Goal: Obtain resource: Download file/media

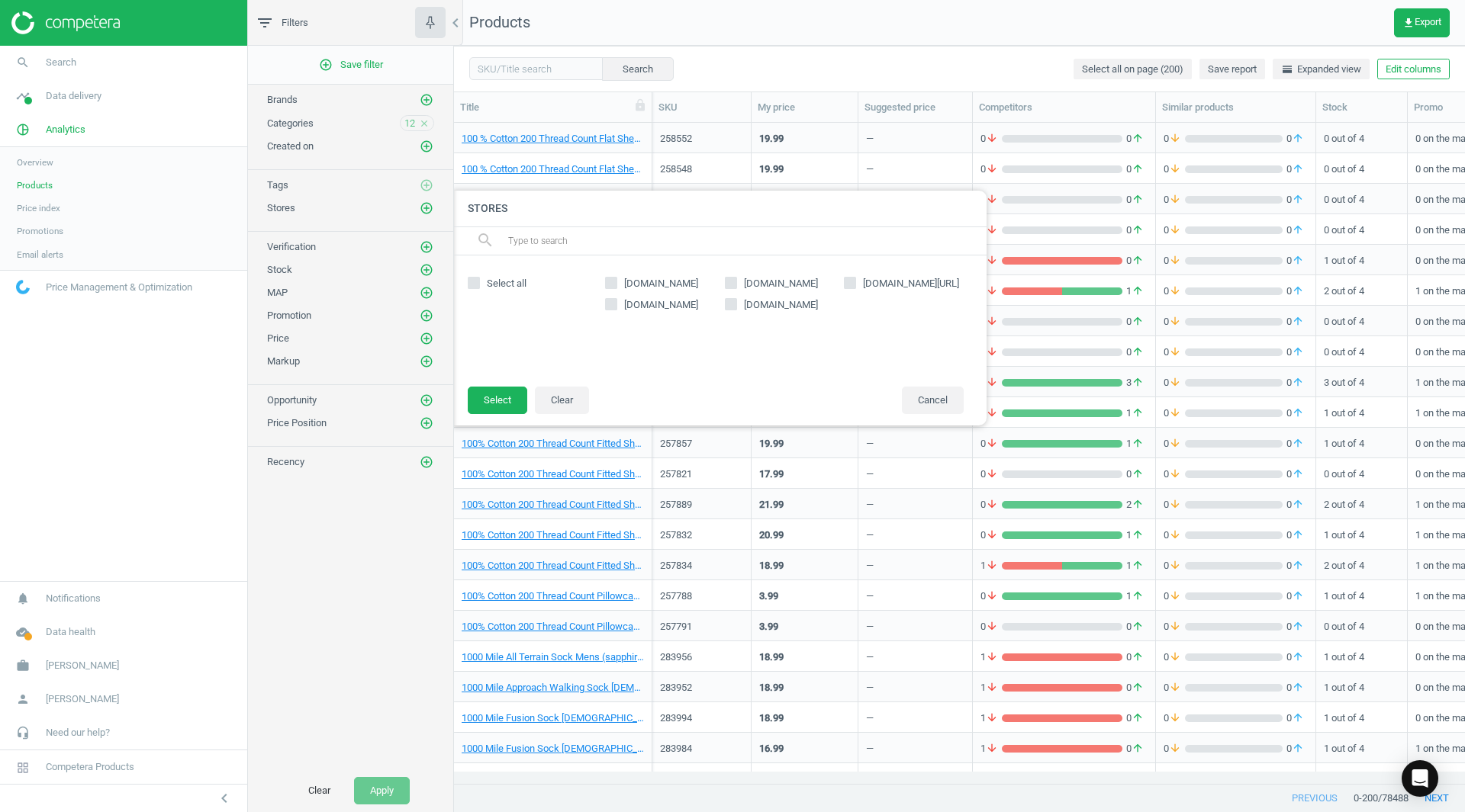
click at [337, 543] on div "add_circle_outline Save filter Brands add_circle_outline Categories 12 close Cr…" at bounding box center [350, 407] width 205 height 724
click at [72, 13] on img at bounding box center [65, 23] width 108 height 23
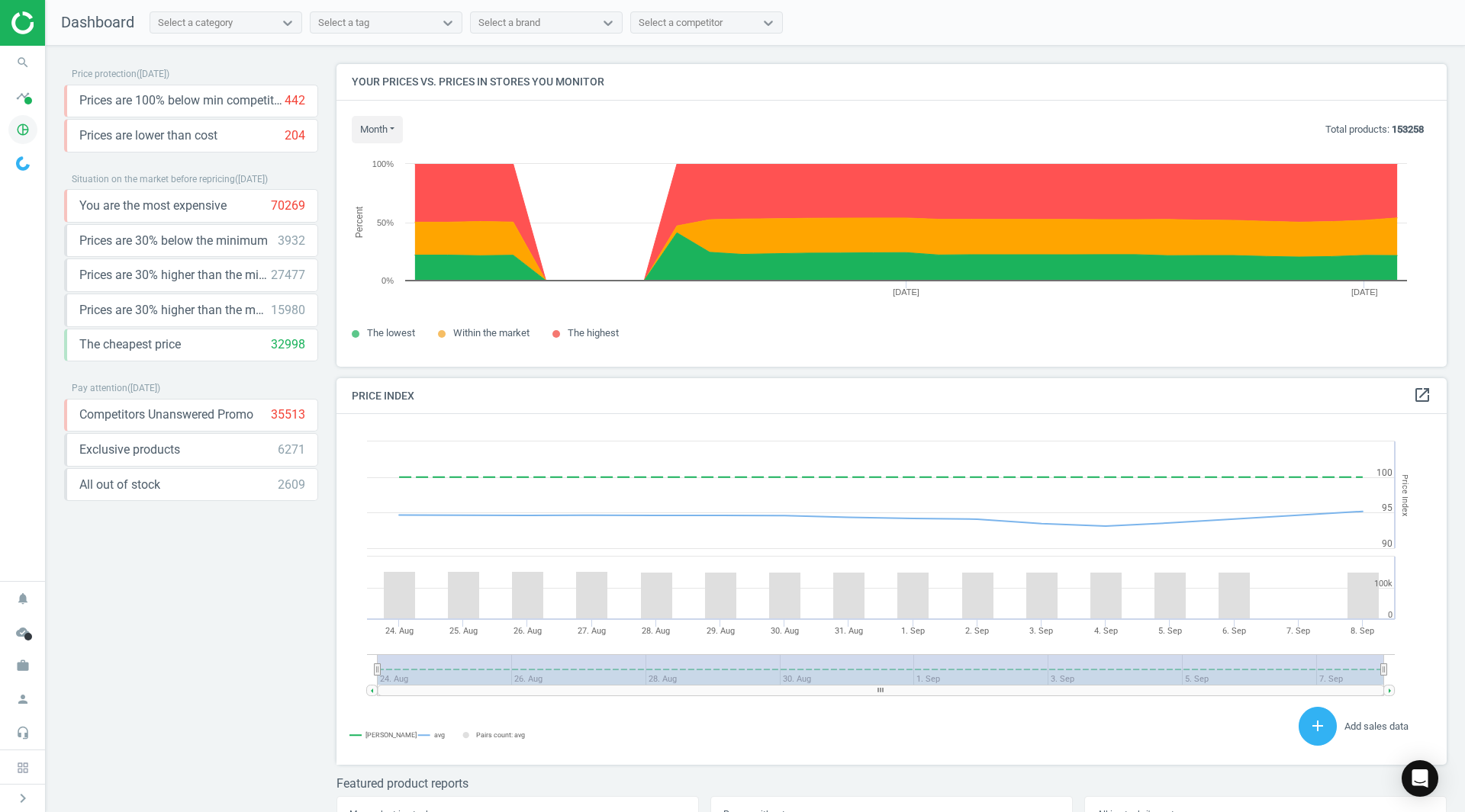
click at [22, 129] on icon "pie_chart_outlined" at bounding box center [23, 129] width 29 height 29
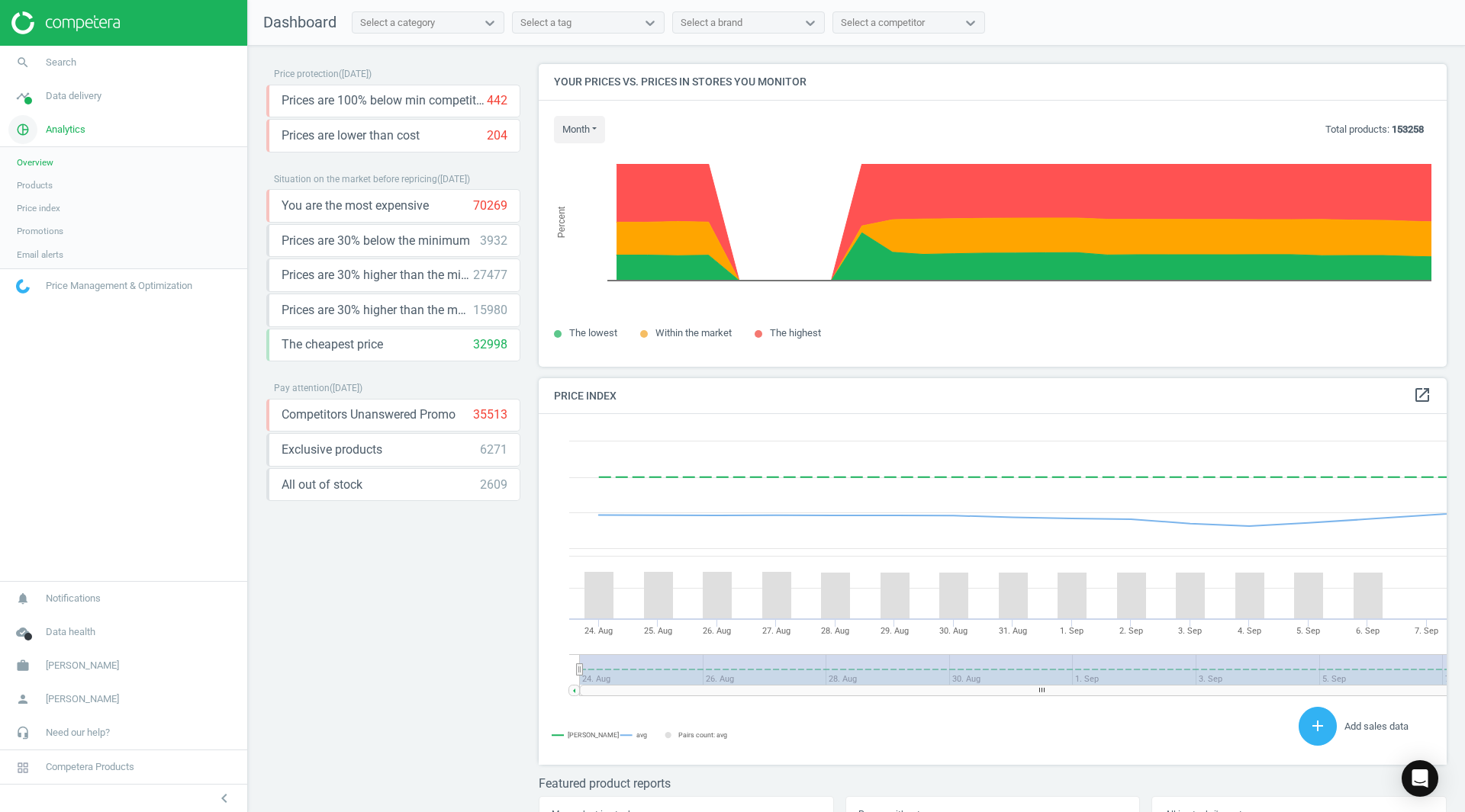
scroll to position [374, 920]
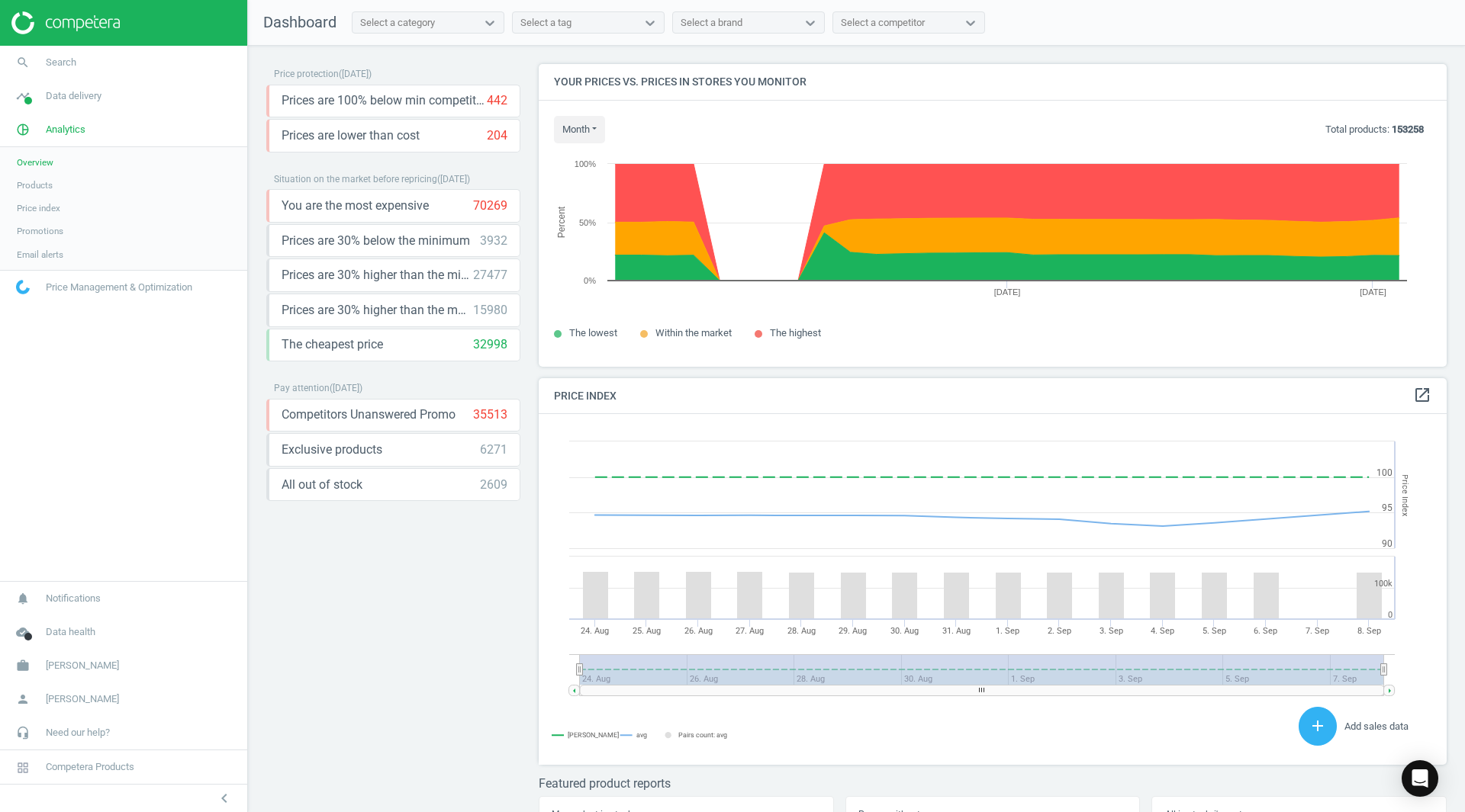
click at [25, 186] on span "Products" at bounding box center [34, 185] width 35 height 12
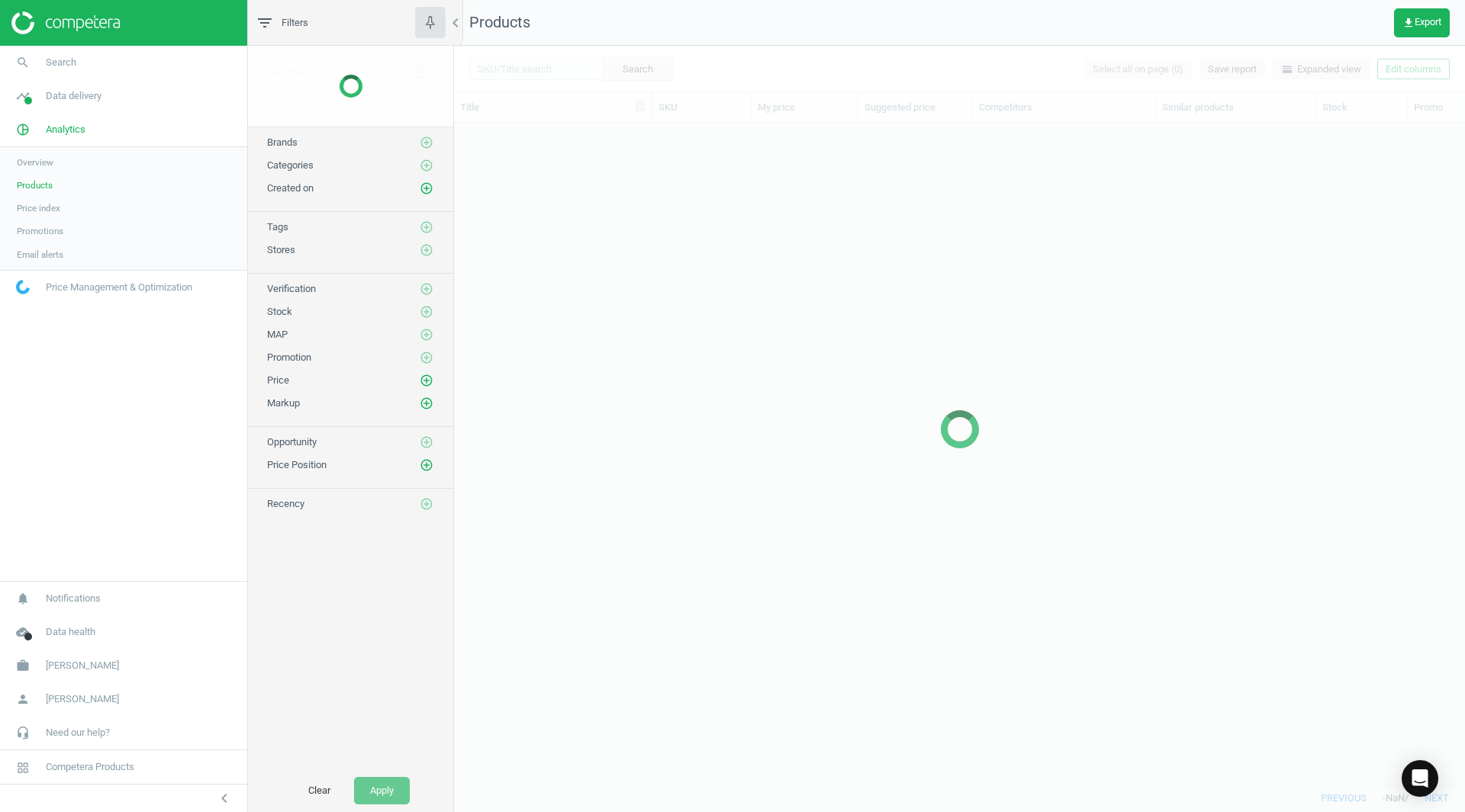
scroll to position [637, 999]
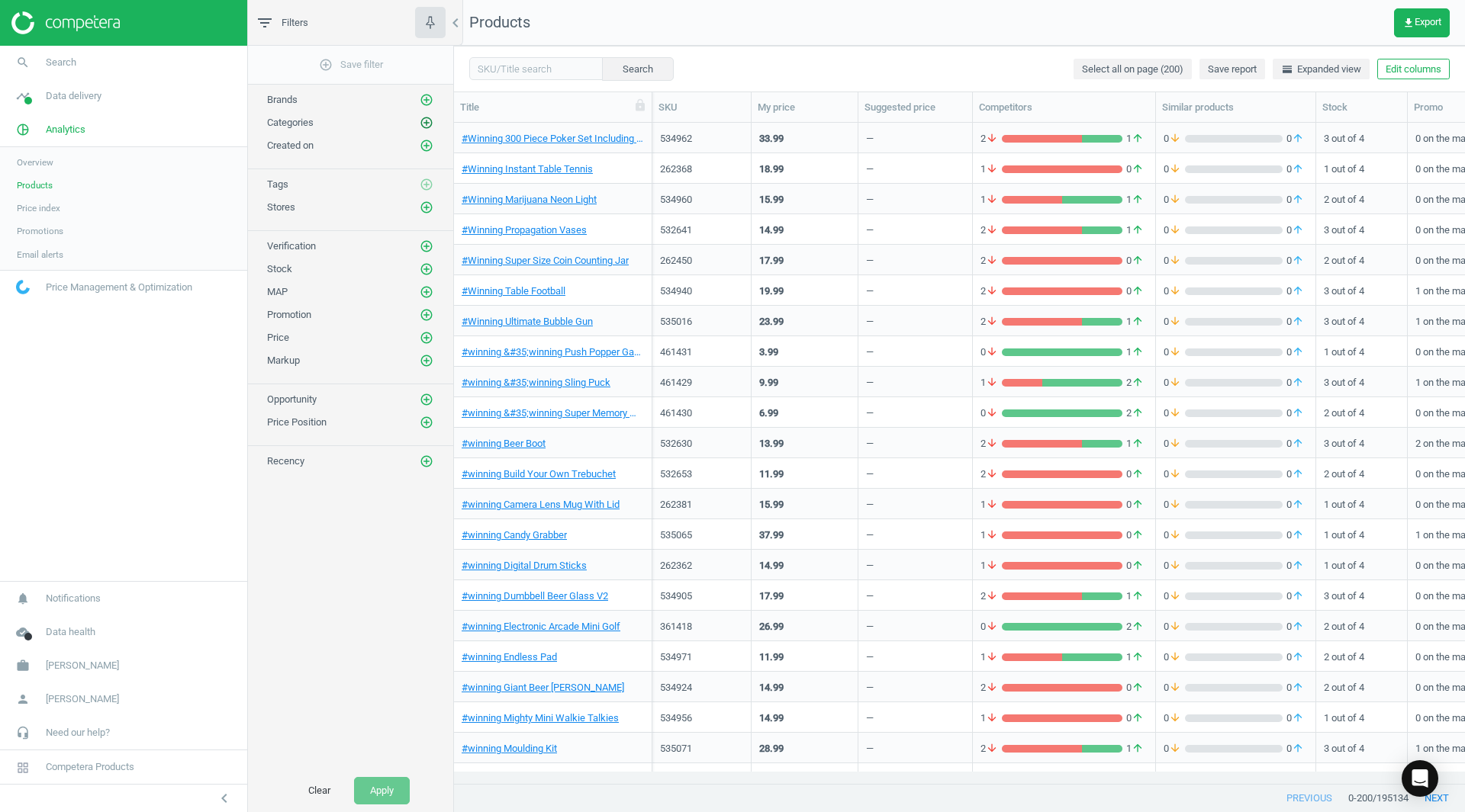
click at [427, 129] on icon "add_circle_outline" at bounding box center [426, 122] width 13 height 13
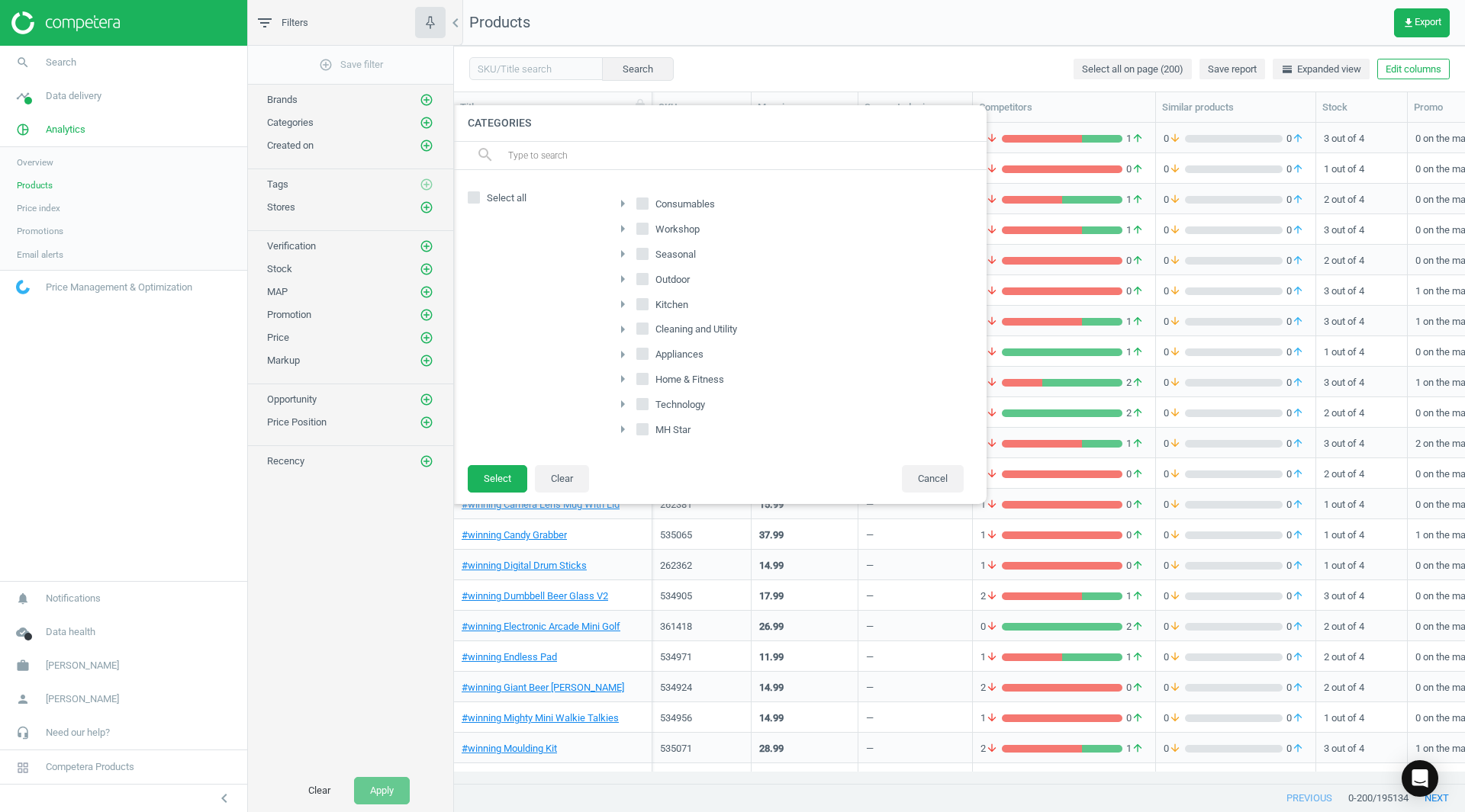
click at [677, 253] on span "Seasonal" at bounding box center [676, 254] width 47 height 13
click at [648, 253] on input "Seasonal" at bounding box center [642, 253] width 10 height 10
checkbox input "true"
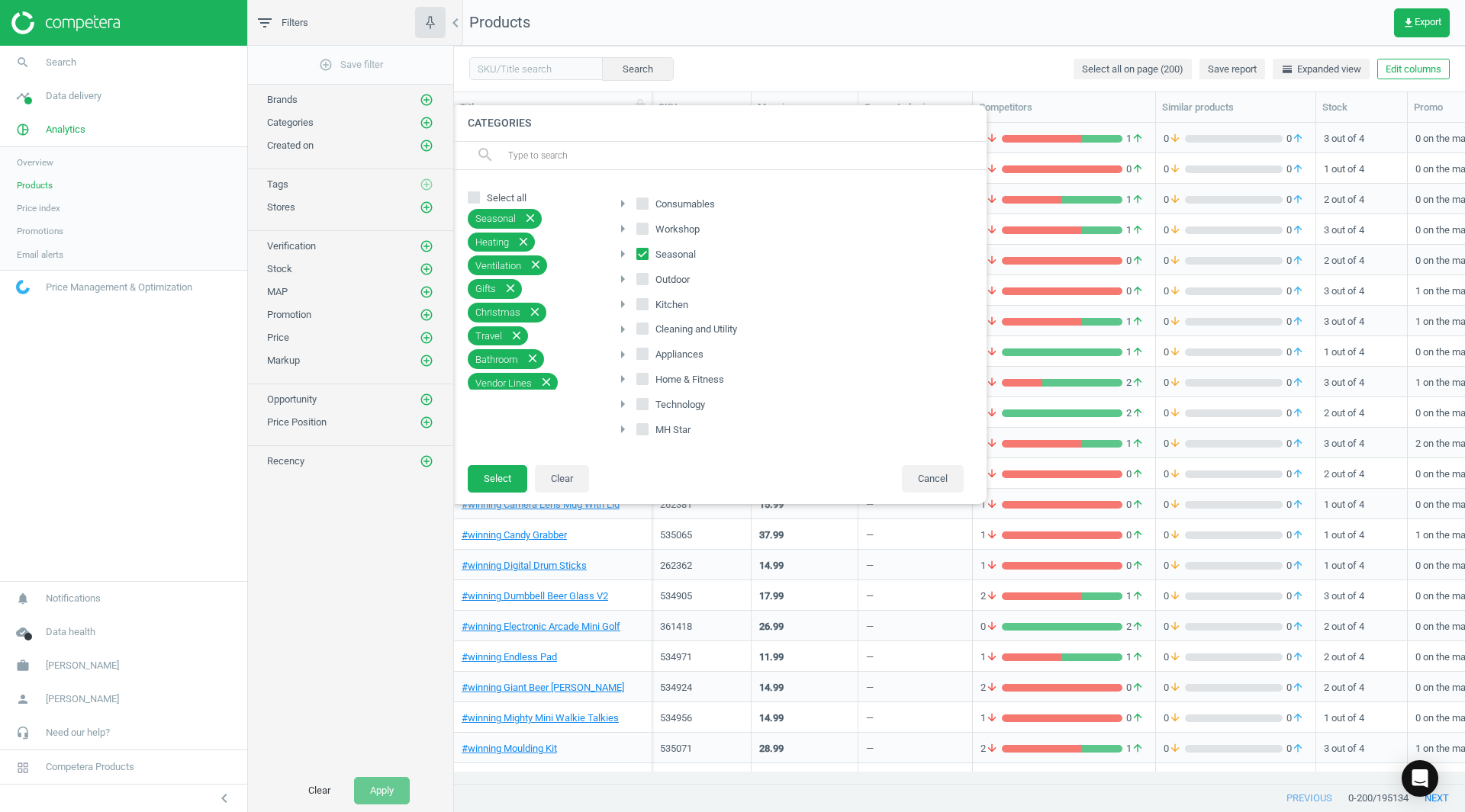
click at [682, 206] on span "Consumables" at bounding box center [685, 204] width 66 height 13
click at [648, 206] on input "Consumables" at bounding box center [642, 203] width 10 height 10
checkbox input "true"
click at [645, 285] on span at bounding box center [642, 282] width 12 height 11
click at [645, 284] on input "Outdoor" at bounding box center [642, 278] width 10 height 10
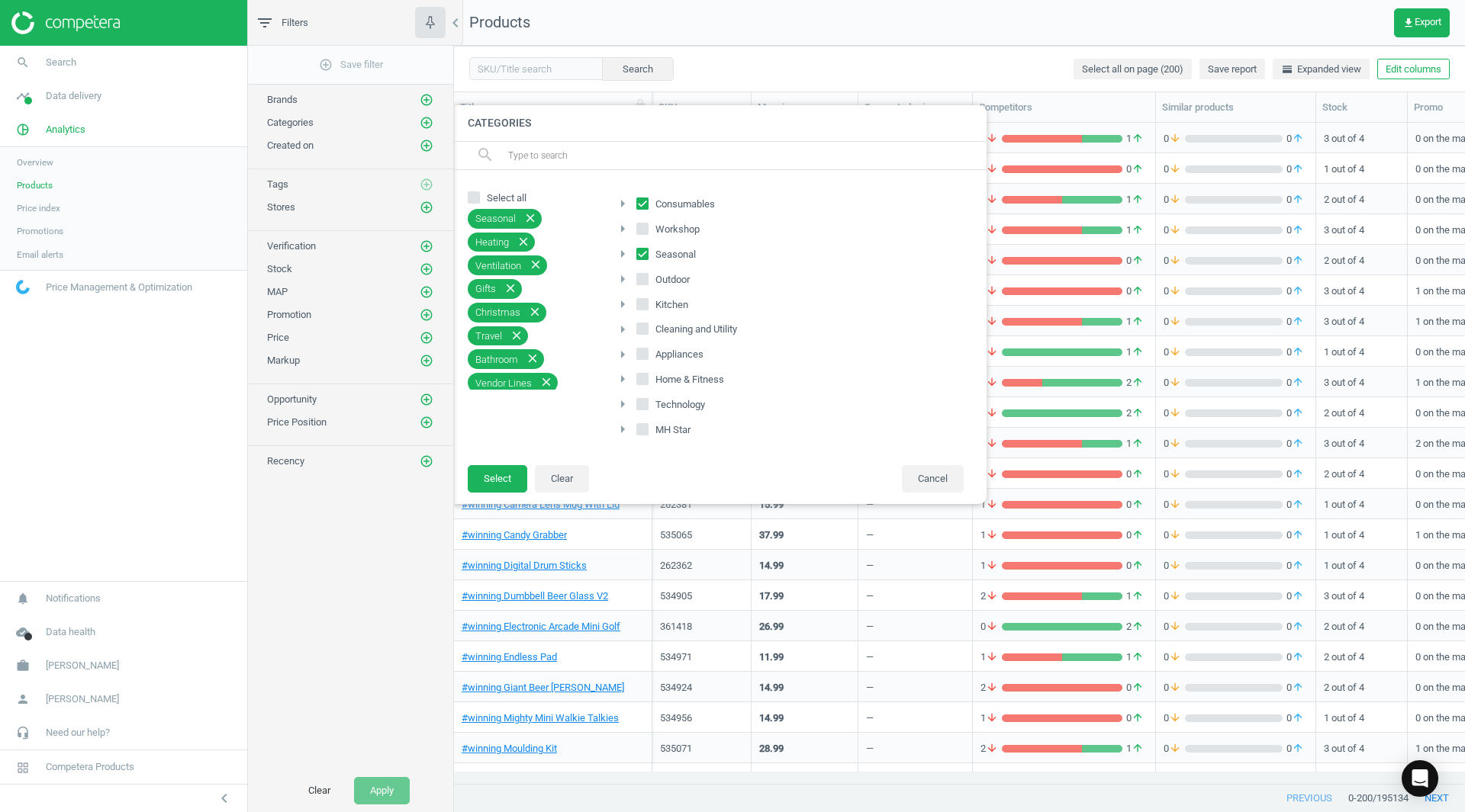
checkbox input "true"
click at [506, 474] on button "Select" at bounding box center [498, 478] width 59 height 28
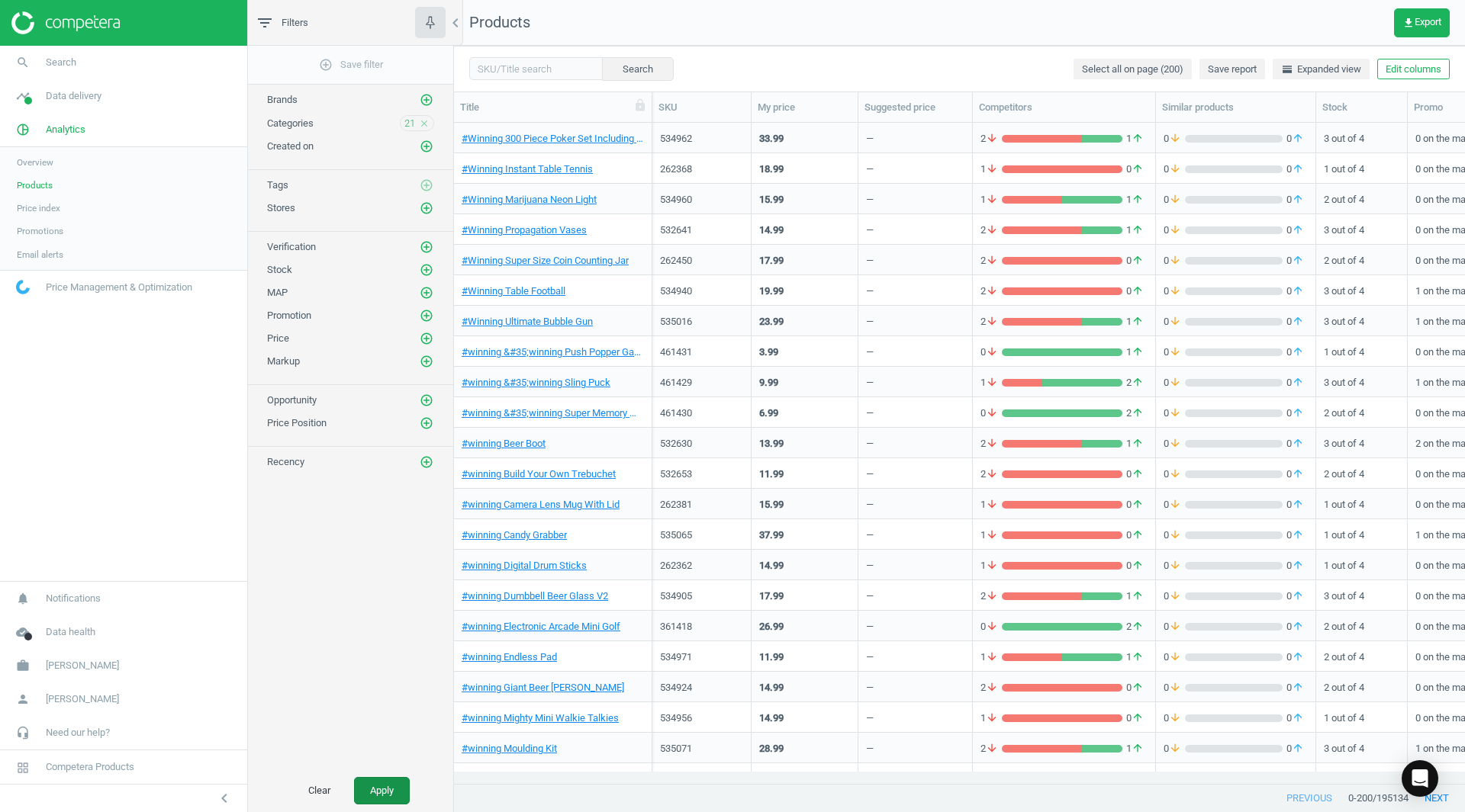
click at [372, 790] on button "Apply" at bounding box center [382, 790] width 55 height 28
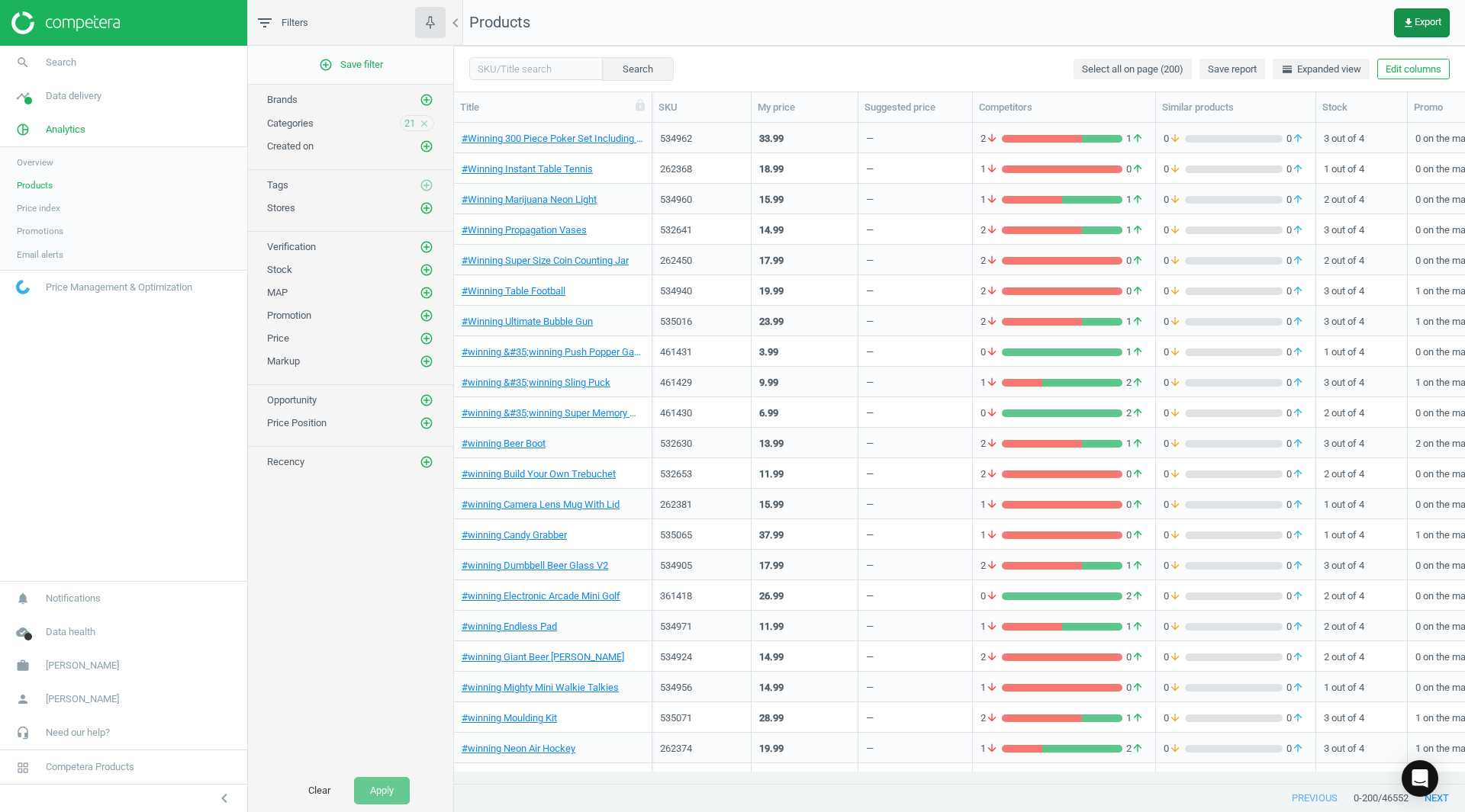
click at [1435, 19] on span "get_app Export" at bounding box center [1421, 23] width 39 height 12
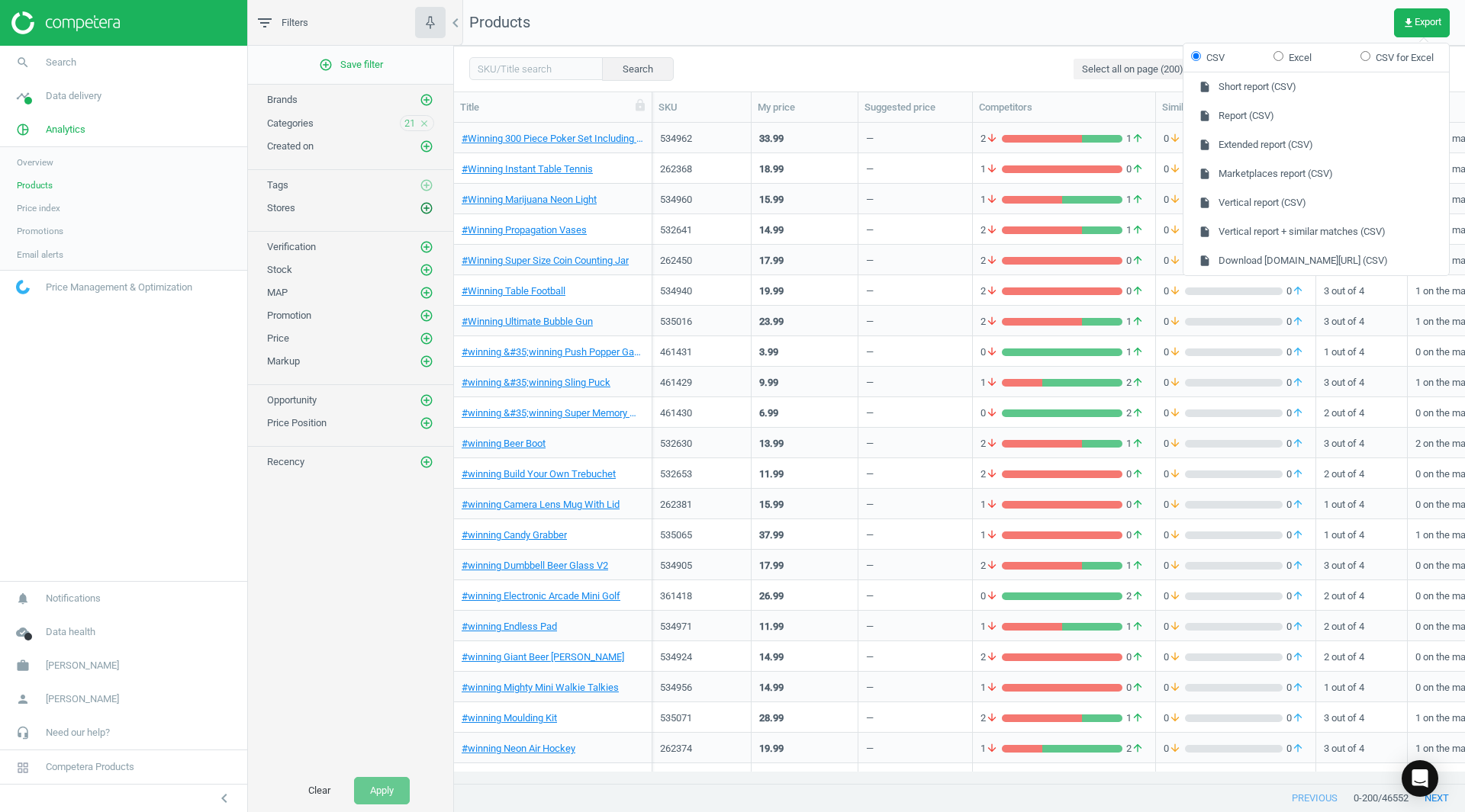
click at [427, 208] on icon "add_circle_outline" at bounding box center [426, 208] width 13 height 13
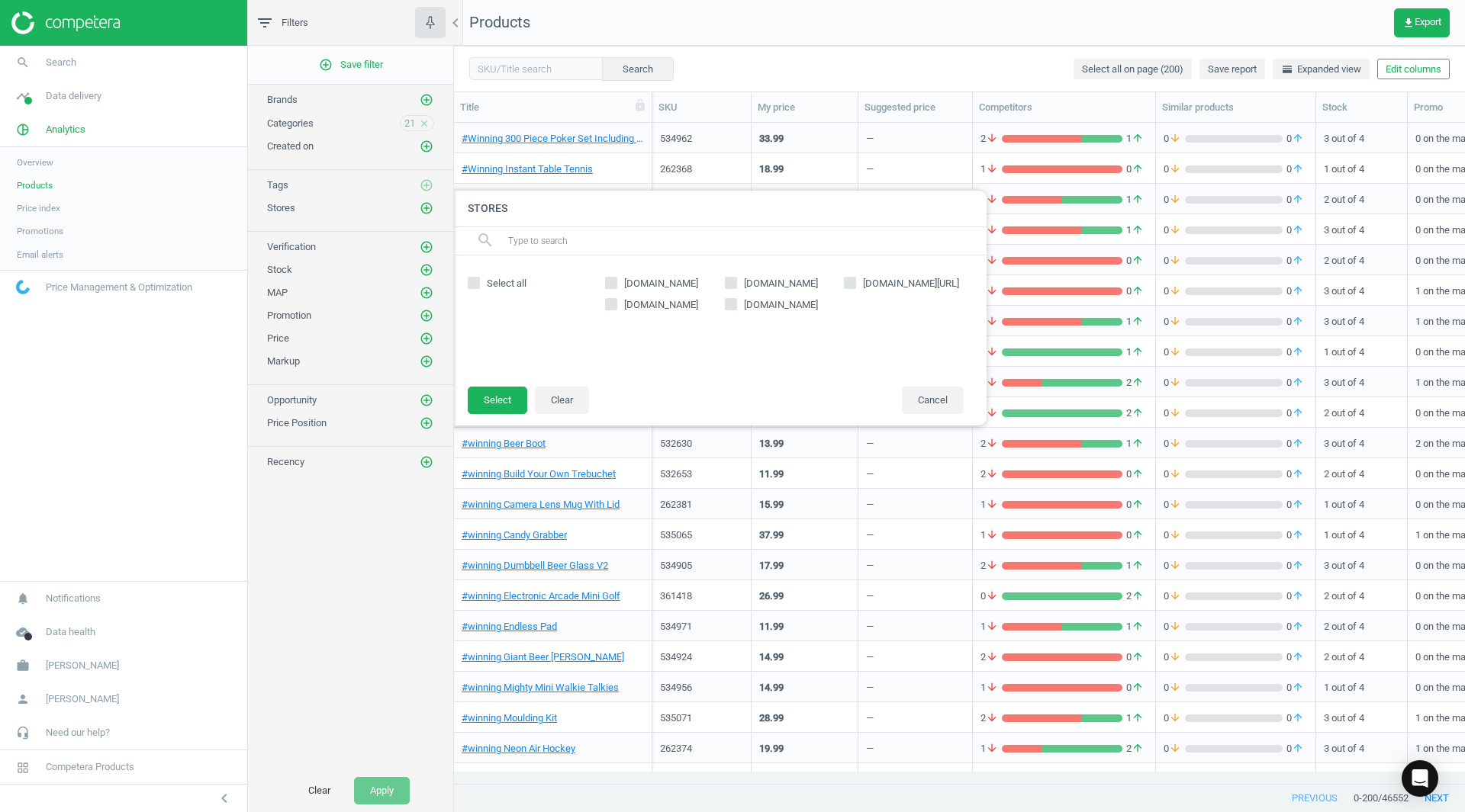
click at [610, 307] on input "[DOMAIN_NAME]" at bounding box center [611, 304] width 10 height 10
click at [609, 306] on input "[DOMAIN_NAME]" at bounding box center [611, 304] width 10 height 10
checkbox input "false"
click at [1407, 21] on div at bounding box center [1186, 406] width 1465 height 812
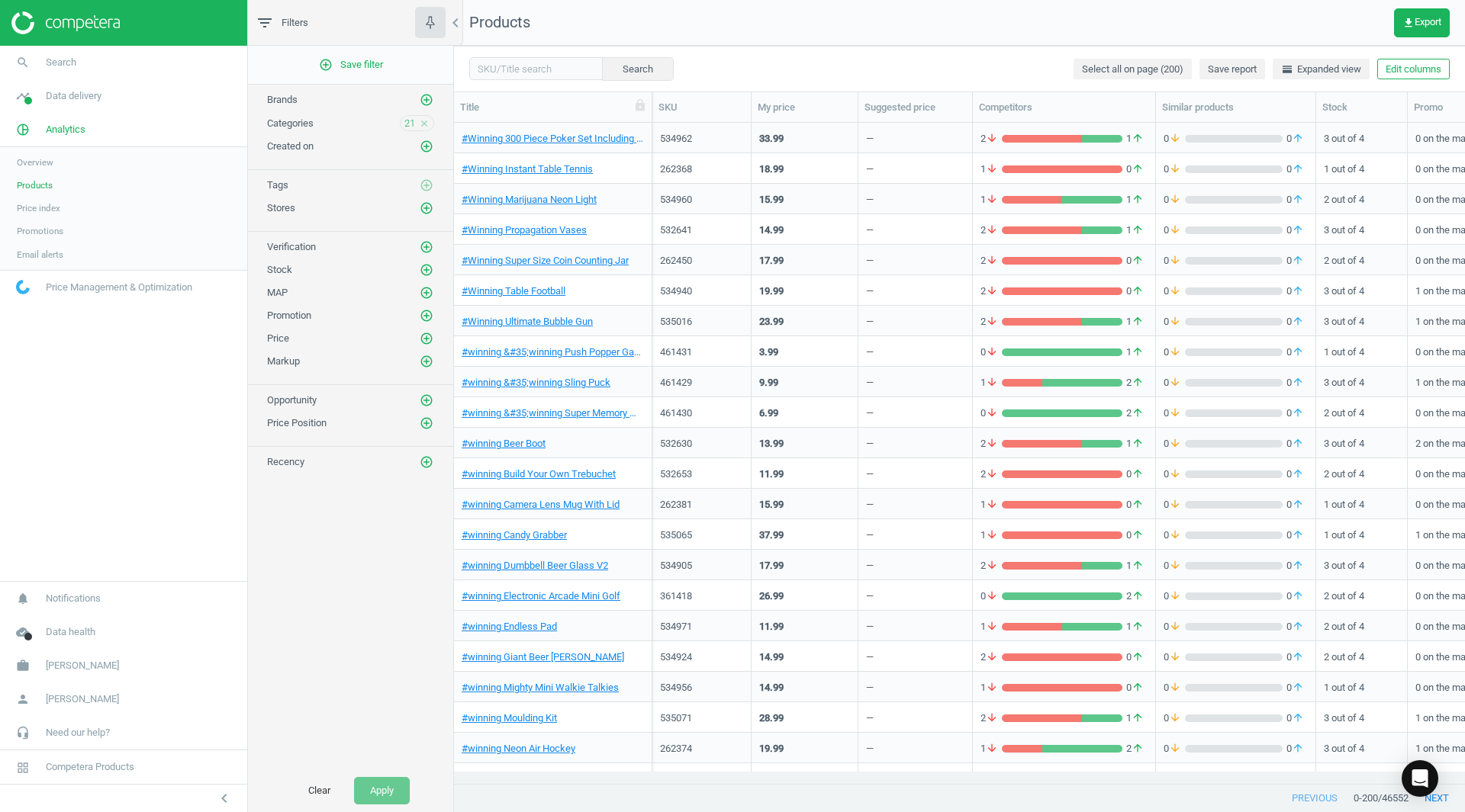
click at [1407, 21] on icon "get_app" at bounding box center [1408, 23] width 12 height 12
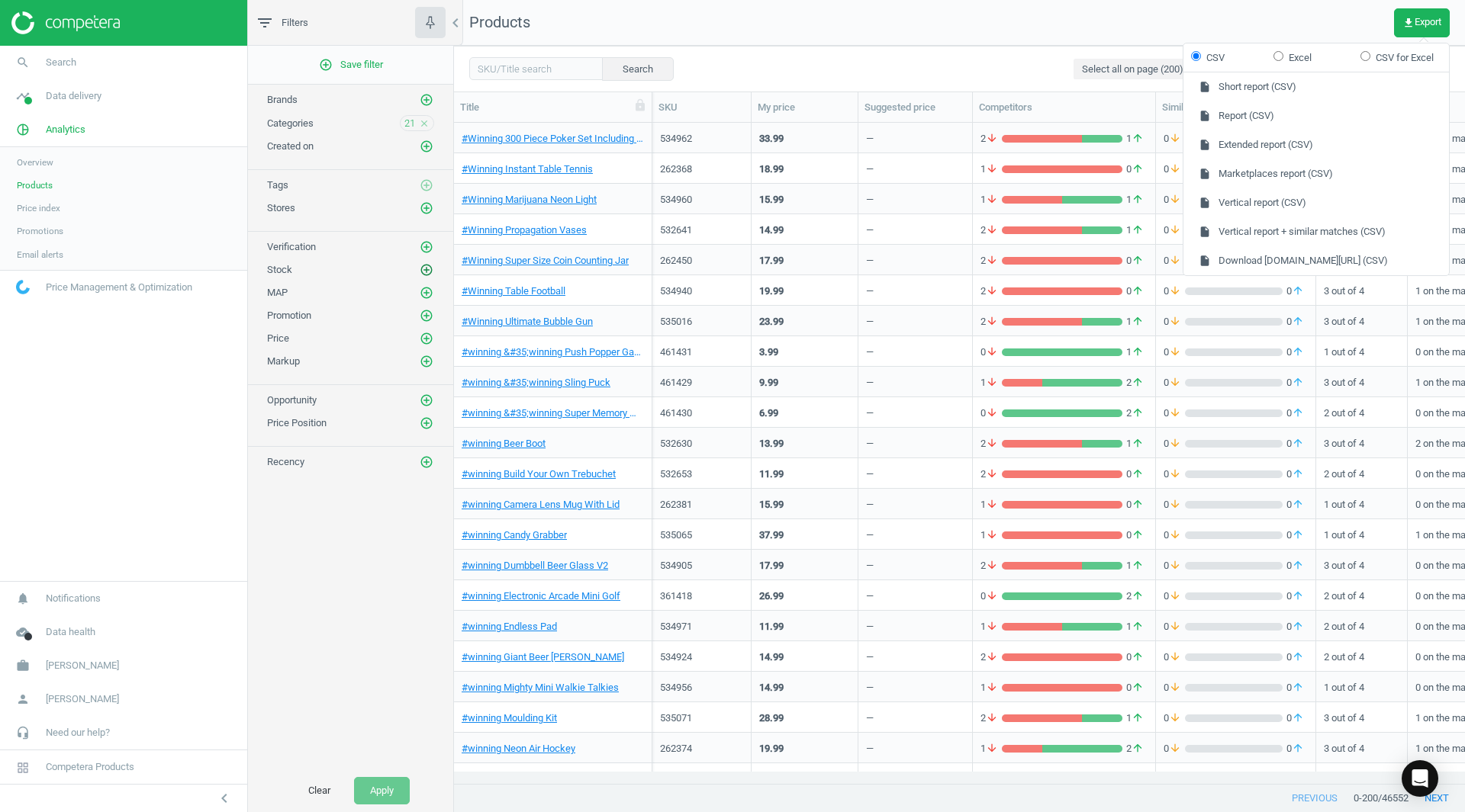
click at [429, 274] on icon "add_circle_outline" at bounding box center [426, 270] width 13 height 13
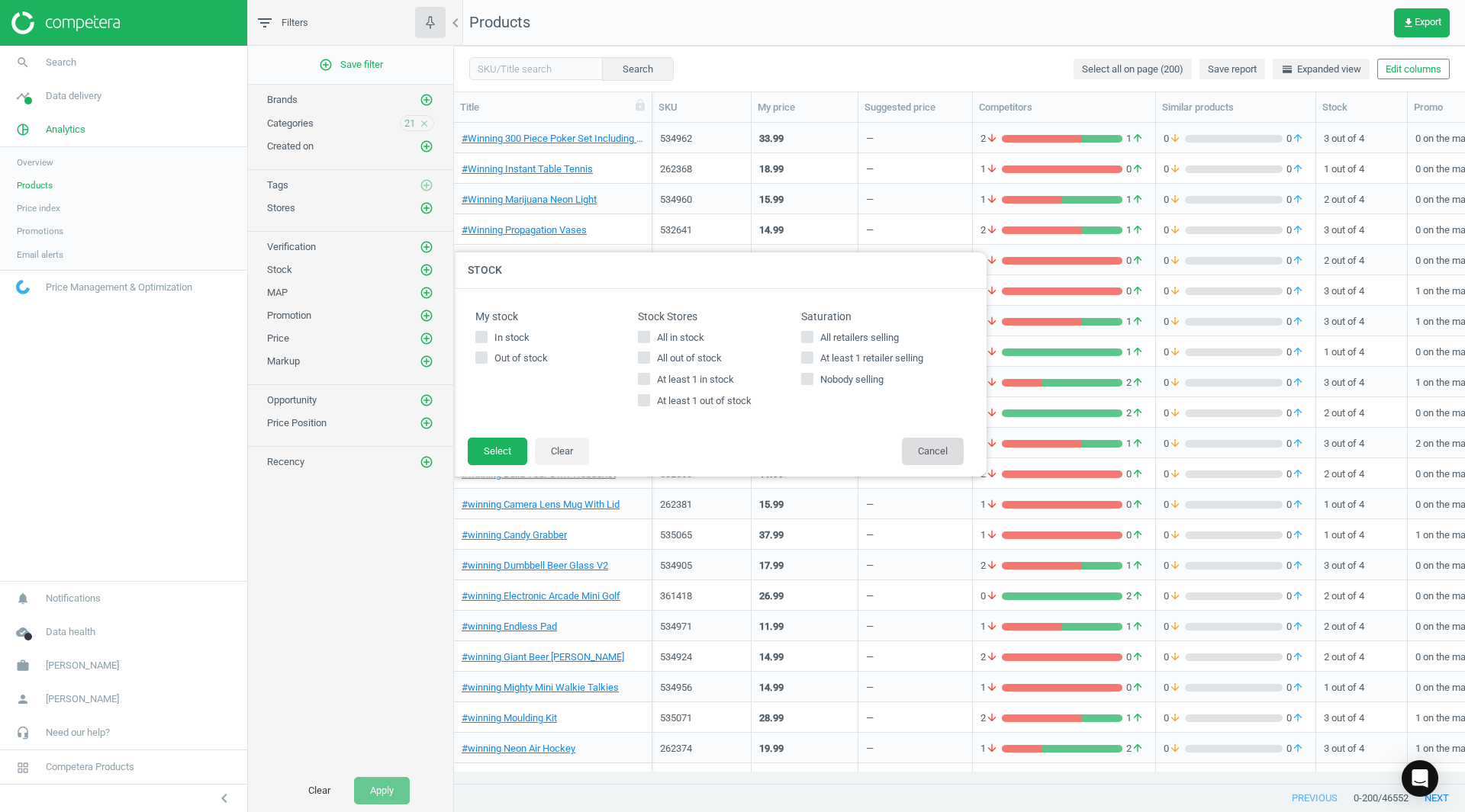
click at [923, 449] on button "Cancel" at bounding box center [932, 451] width 62 height 28
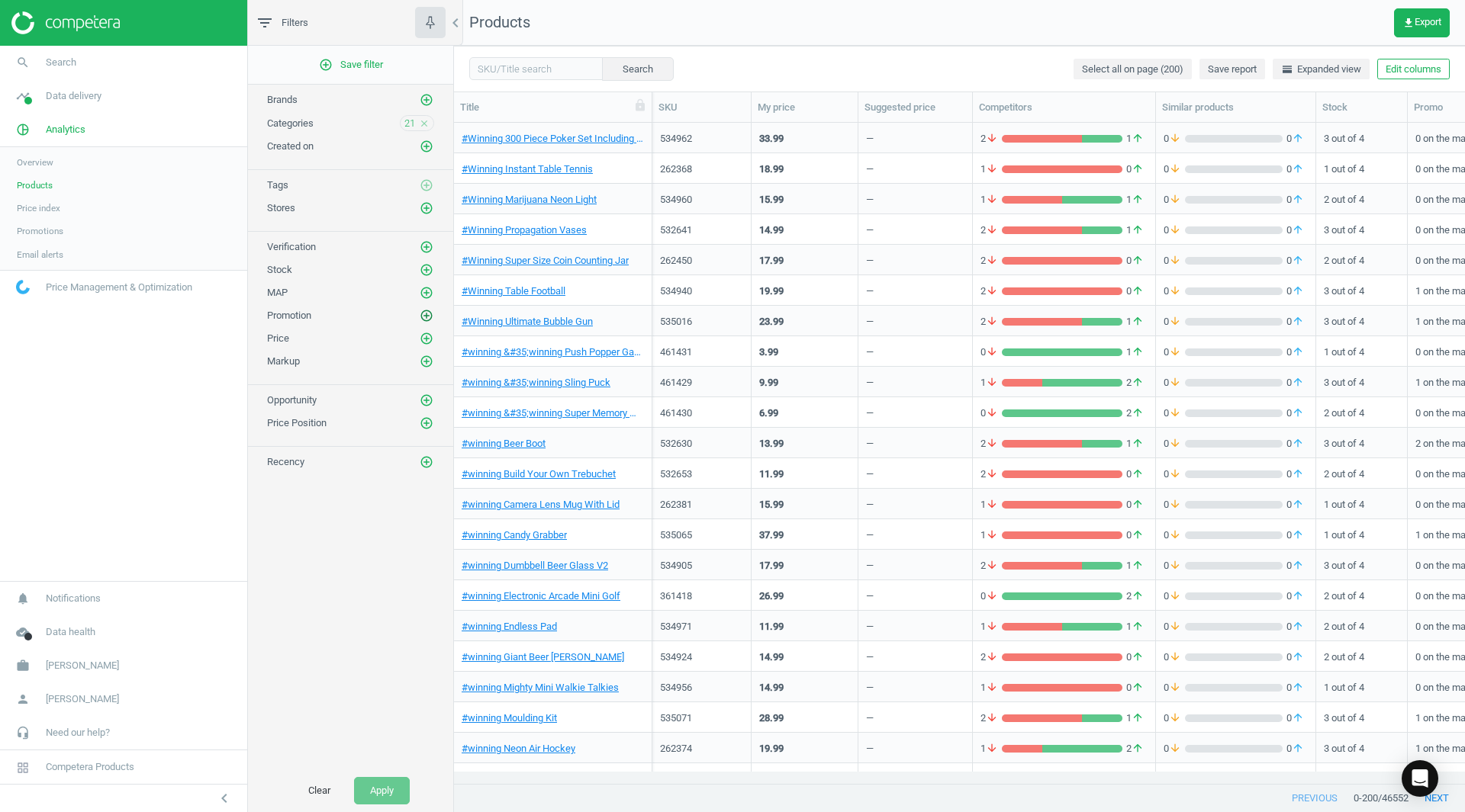
click at [430, 314] on icon "add_circle_outline" at bounding box center [426, 316] width 13 height 13
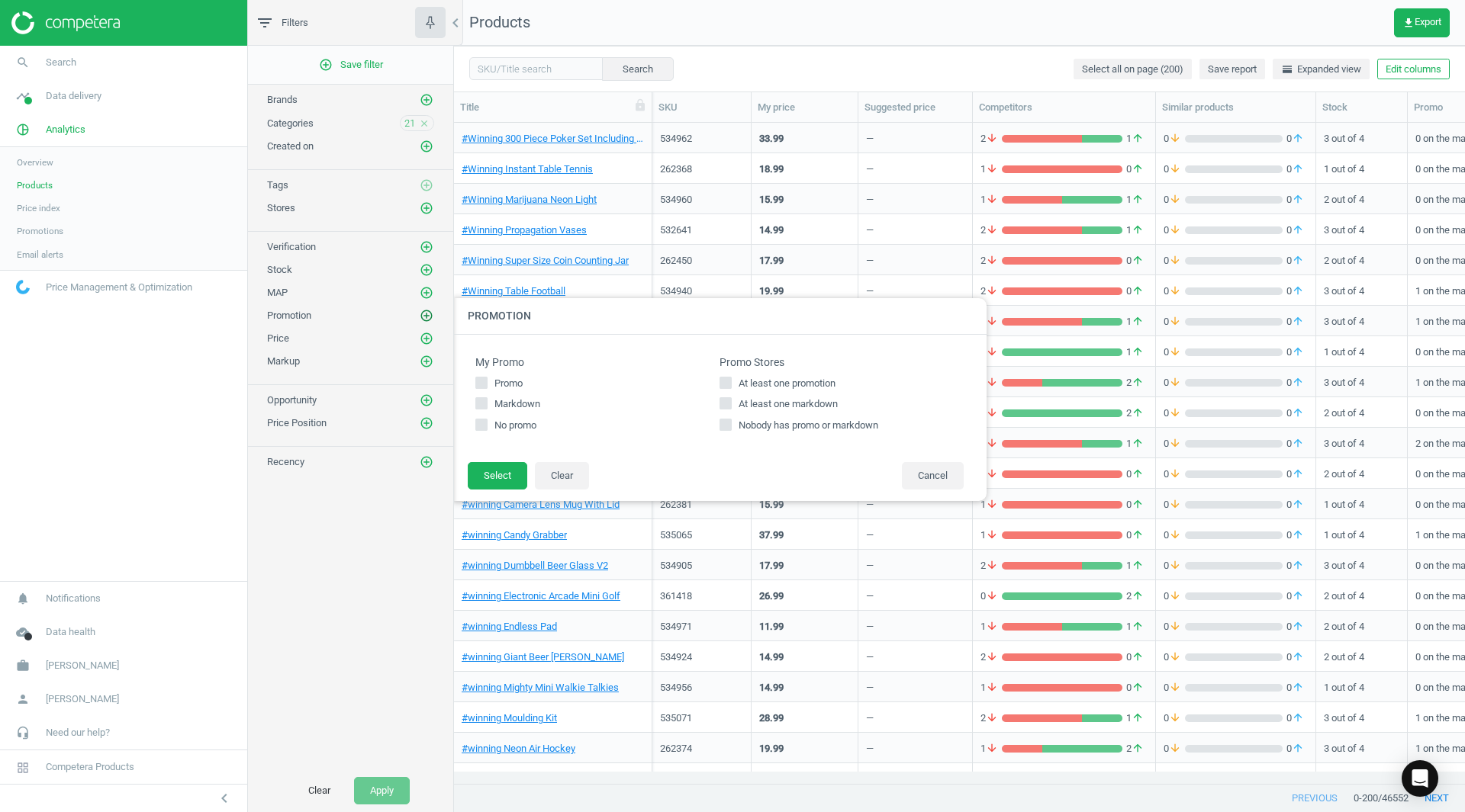
click at [430, 314] on icon "add_circle_outline" at bounding box center [426, 316] width 13 height 13
